Goal: Task Accomplishment & Management: Use online tool/utility

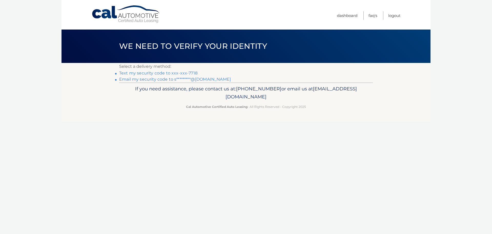
click at [158, 73] on link "Text my security code to xxx-xxx-7718" at bounding box center [158, 73] width 78 height 5
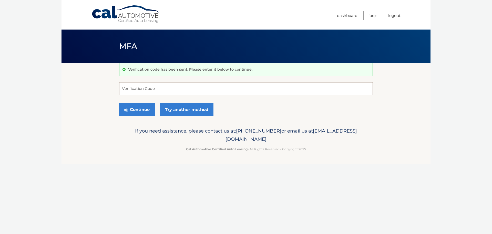
click at [198, 85] on input "Verification Code" at bounding box center [246, 88] width 254 height 13
type input "922487"
click at [132, 105] on button "Continue" at bounding box center [137, 109] width 36 height 13
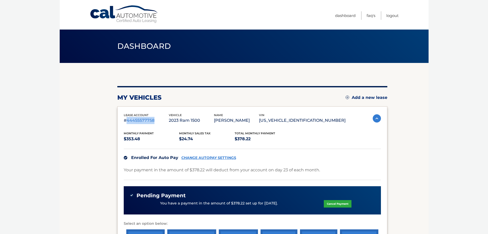
drag, startPoint x: 126, startPoint y: 121, endPoint x: 154, endPoint y: 122, distance: 28.2
click at [154, 122] on p "#44455577758" at bounding box center [146, 120] width 45 height 7
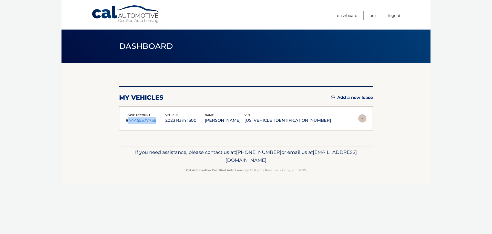
copy p "44455577758"
